Goal: Task Accomplishment & Management: Complete application form

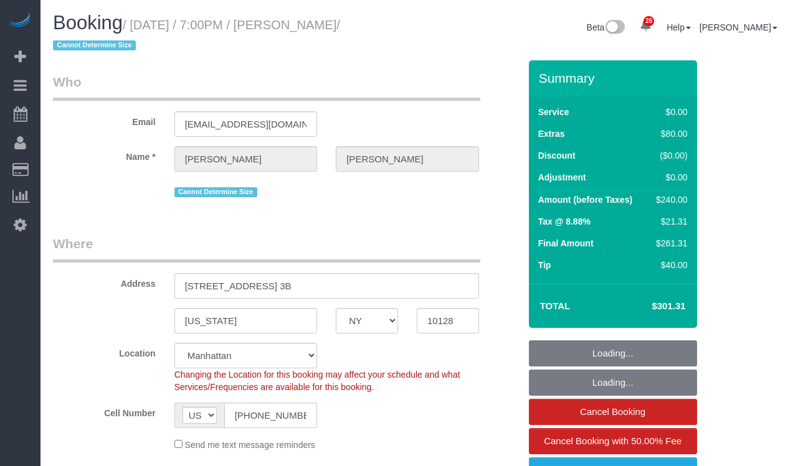
select select "NY"
select select "1"
select select "spot1"
select select "number:89"
select select "number:90"
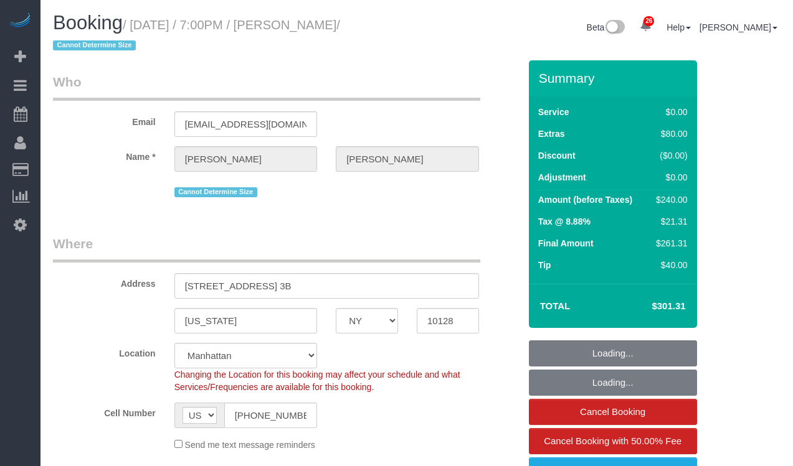
select select "number:15"
select select "number:5"
click at [338, 290] on input "[STREET_ADDRESS] 3B" at bounding box center [326, 286] width 304 height 26
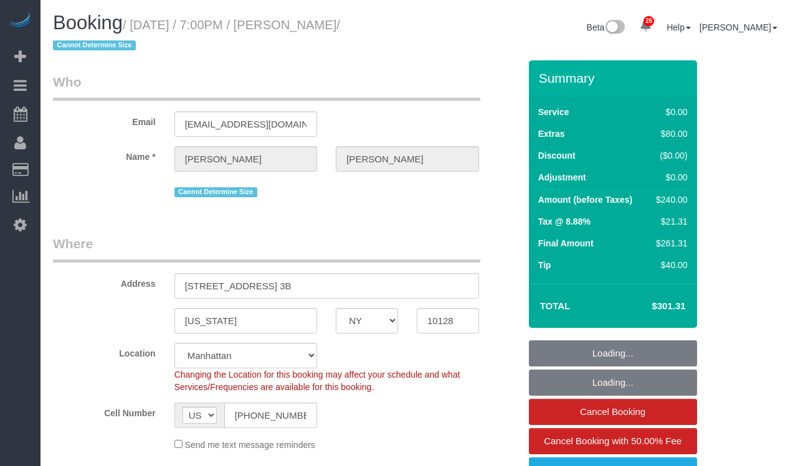
click at [329, 286] on input "[STREET_ADDRESS] 3B" at bounding box center [326, 286] width 304 height 26
click at [330, 284] on input "[STREET_ADDRESS] 3B" at bounding box center [326, 286] width 304 height 26
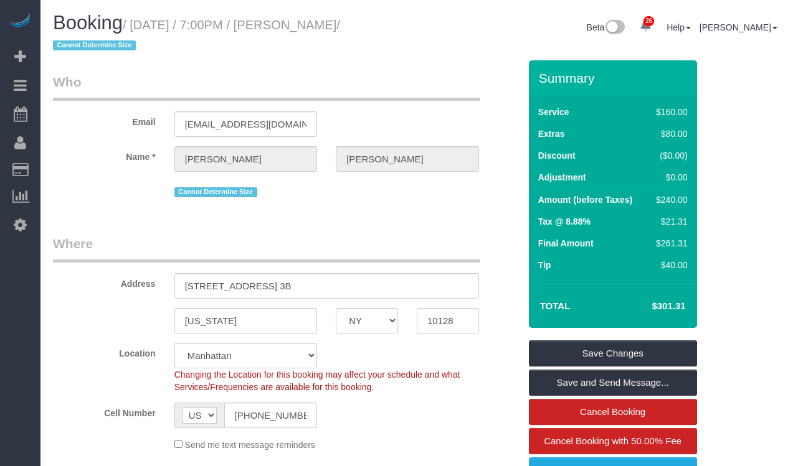
click at [330, 284] on input "[STREET_ADDRESS] 3B" at bounding box center [326, 286] width 304 height 26
